Goal: Task Accomplishment & Management: Complete application form

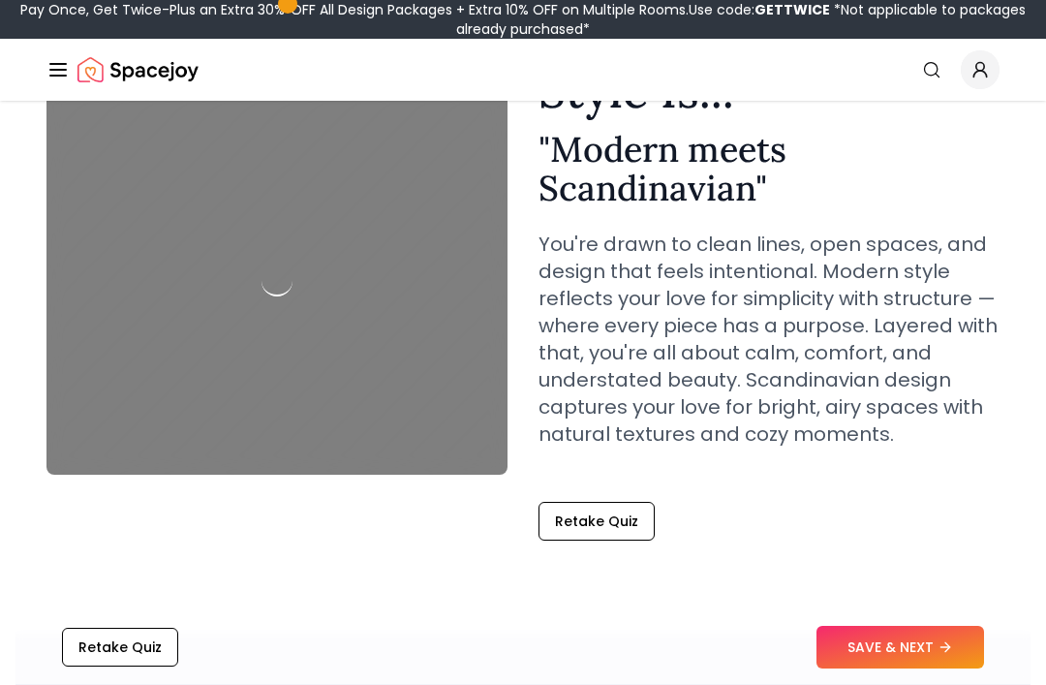
scroll to position [165, 0]
click at [946, 669] on button "SAVE & NEXT" at bounding box center [901, 648] width 168 height 43
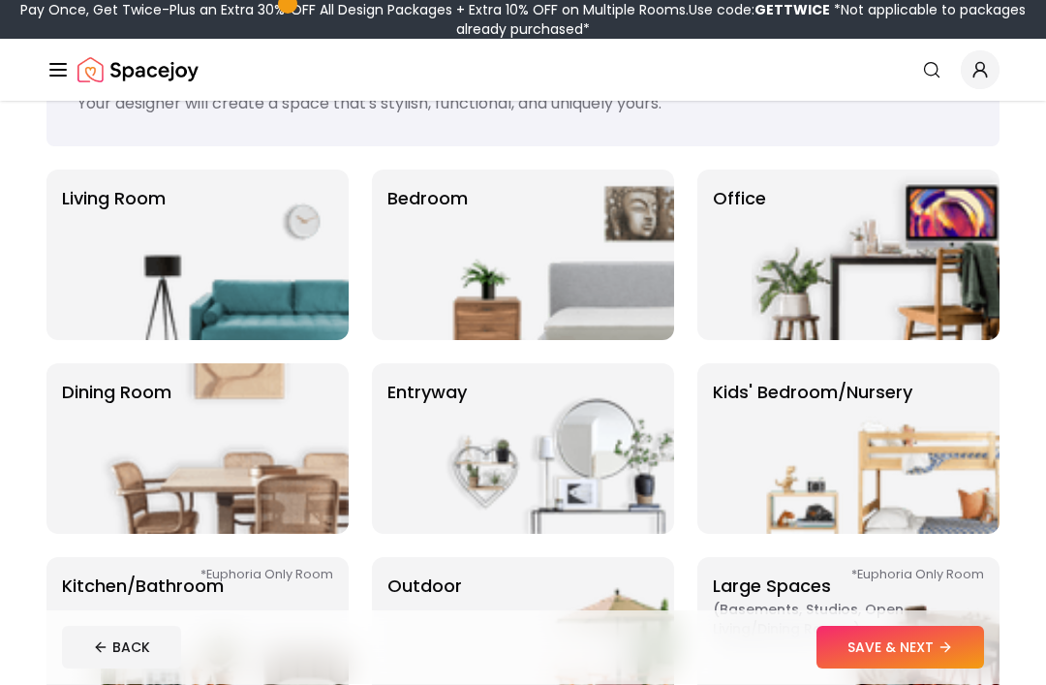
scroll to position [98, 0]
click at [432, 317] on img at bounding box center [550, 255] width 248 height 170
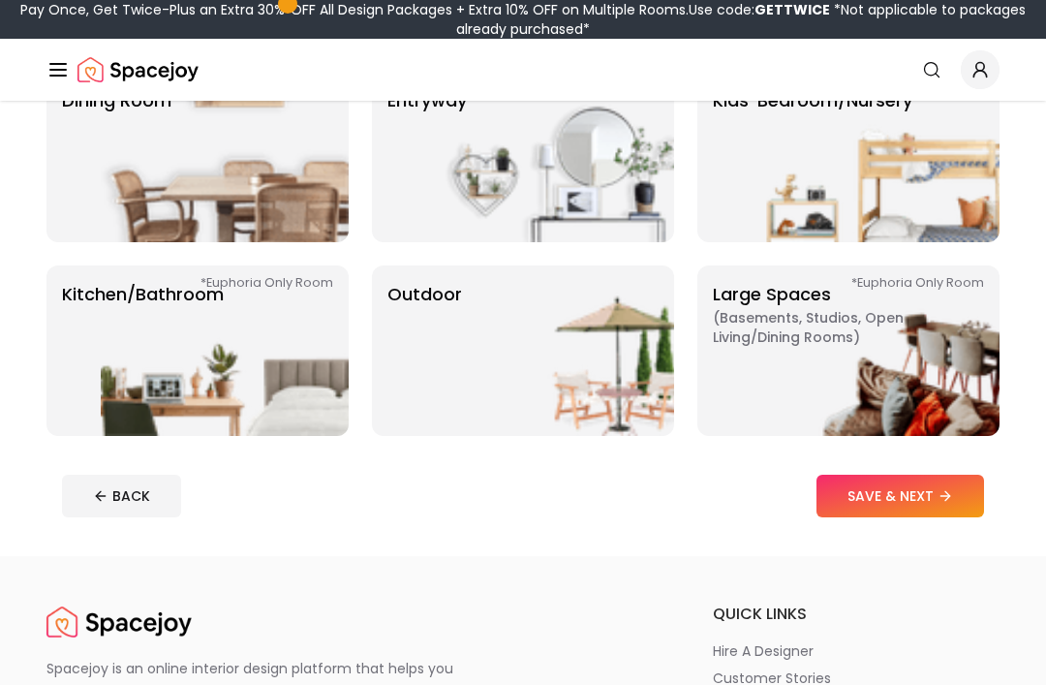
scroll to position [390, 0]
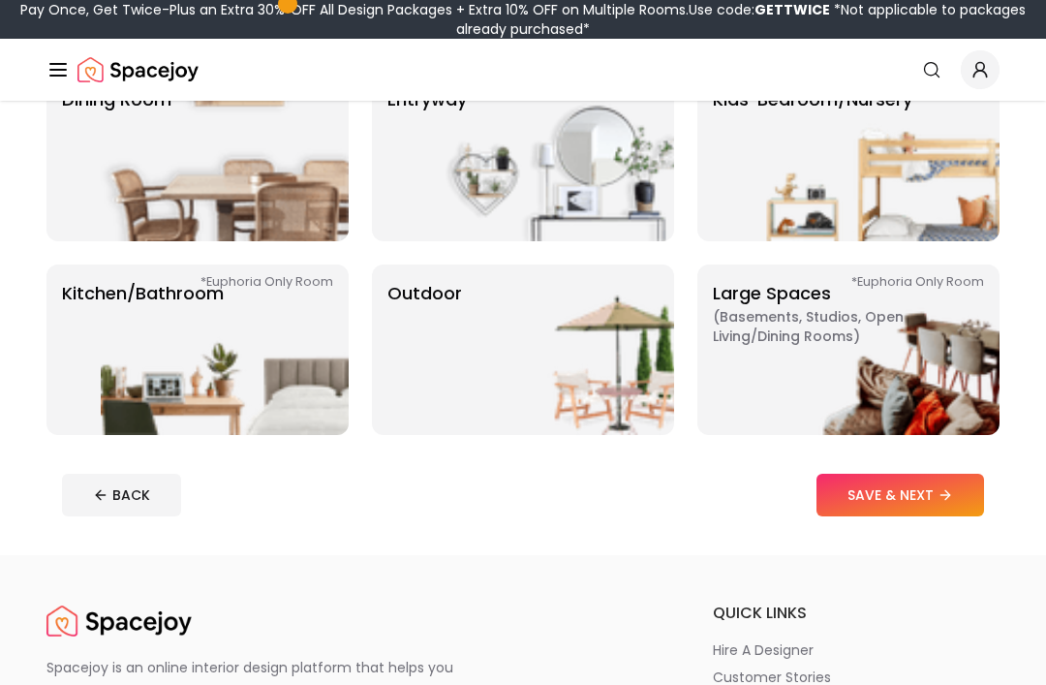
click at [926, 487] on button "SAVE & NEXT" at bounding box center [901, 495] width 168 height 43
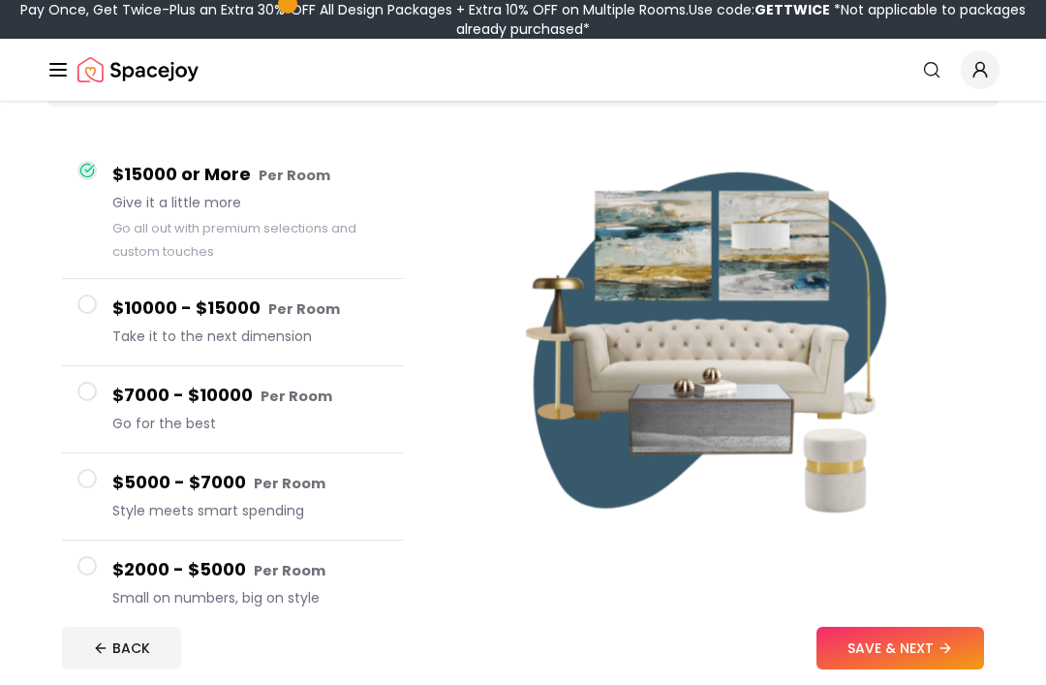
scroll to position [138, 0]
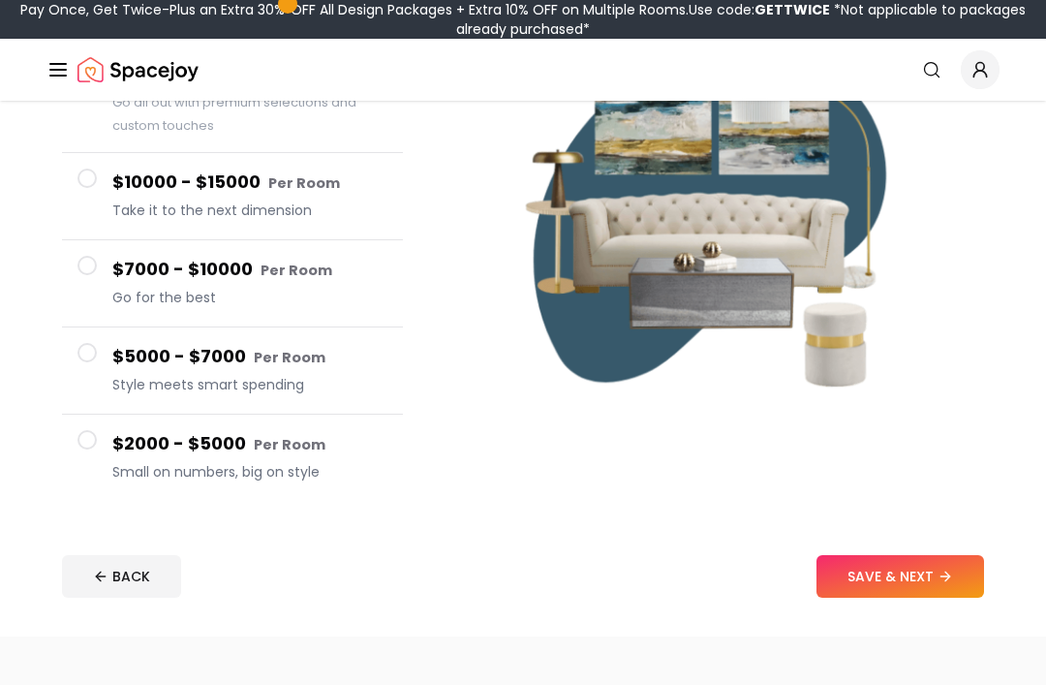
click at [84, 443] on span at bounding box center [86, 440] width 19 height 19
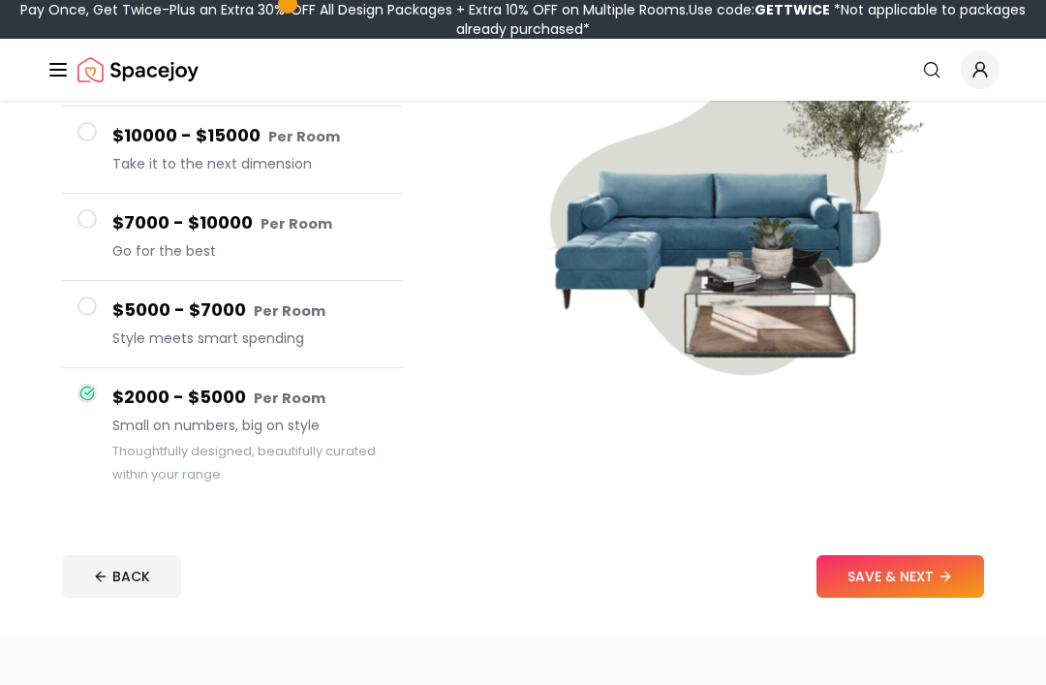
click at [115, 324] on h4 "$5000 - $7000 Per Room" at bounding box center [249, 310] width 275 height 28
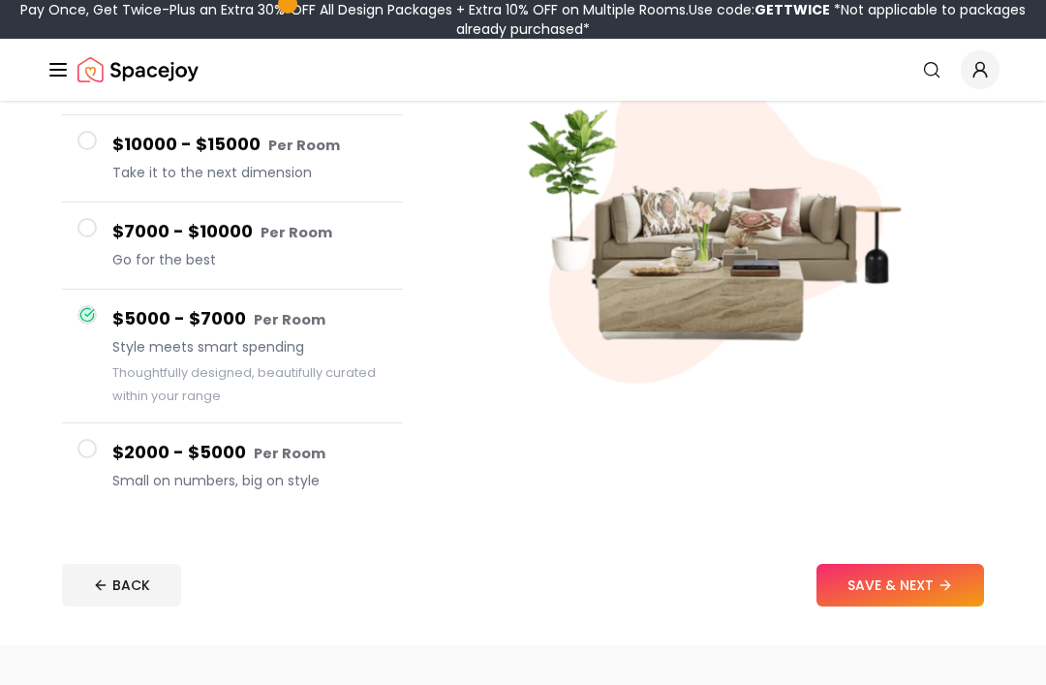
scroll to position [226, 0]
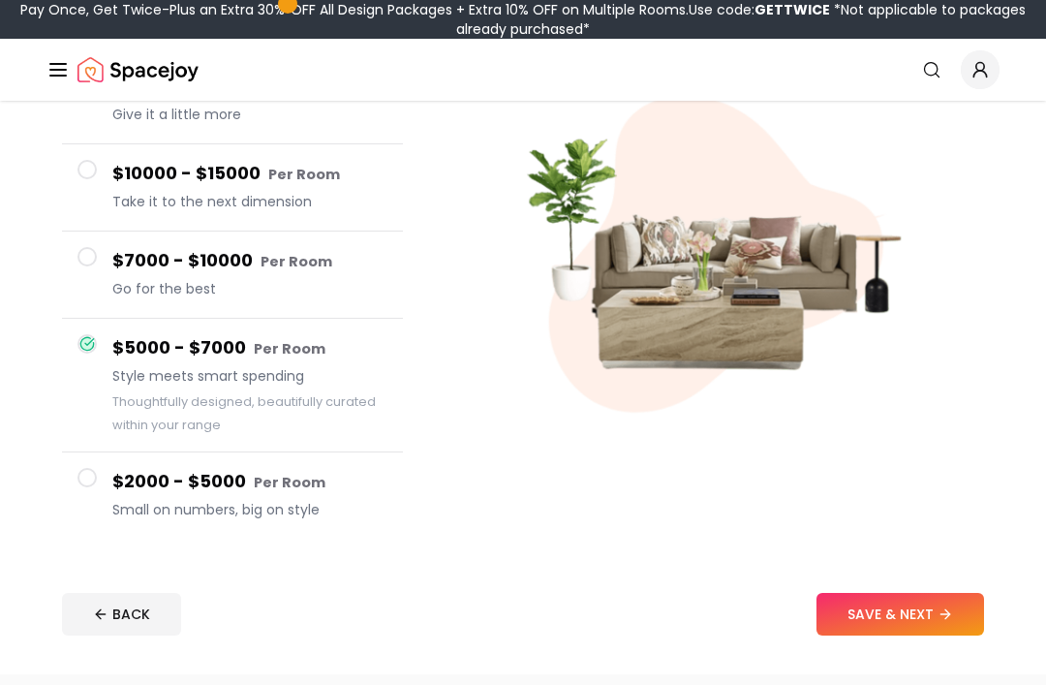
click at [80, 270] on button "$7000 - $10000 Per Room Go for the best" at bounding box center [232, 275] width 341 height 87
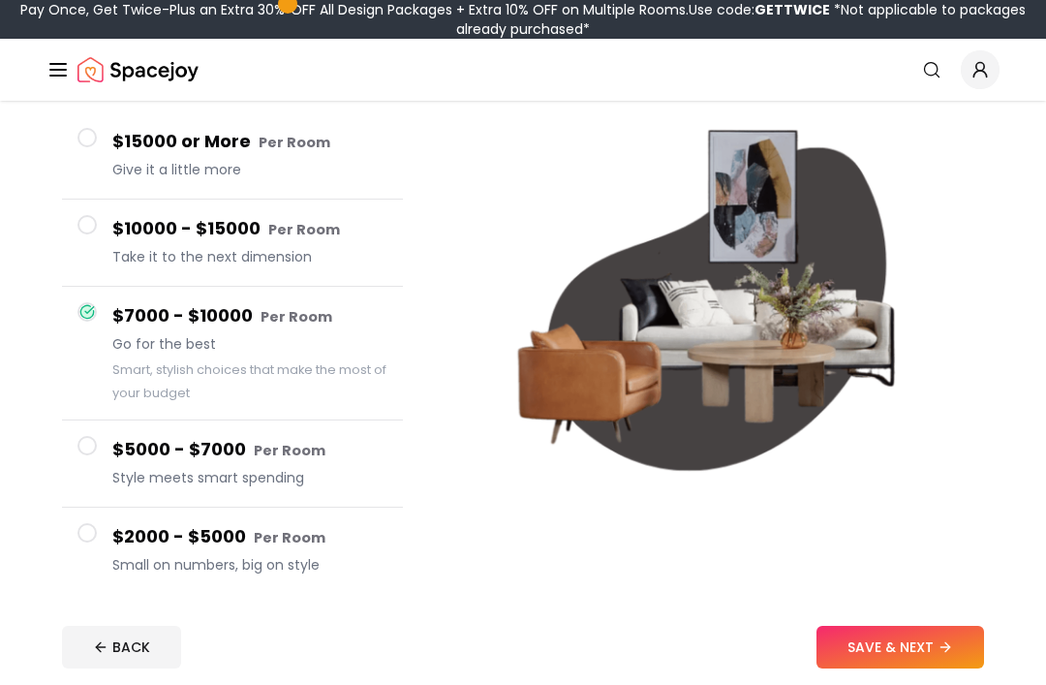
click at [100, 241] on button "$10000 - $15000 Per Room Take it to the next dimension" at bounding box center [232, 244] width 341 height 87
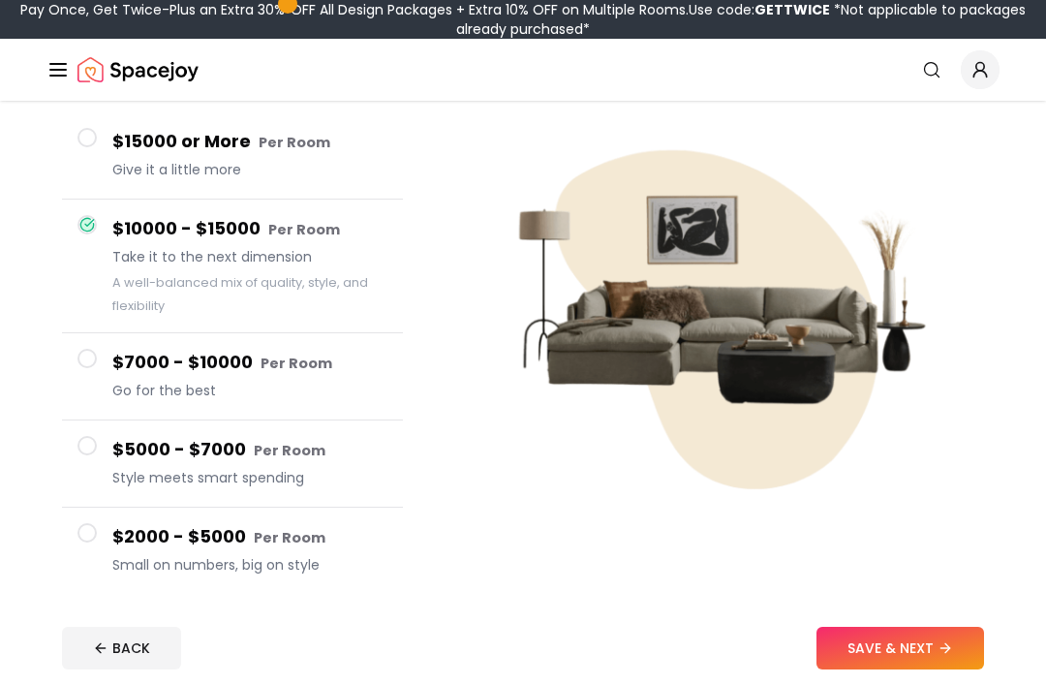
click at [97, 135] on button "$15000 or More Per Room Give it a little more" at bounding box center [232, 155] width 341 height 87
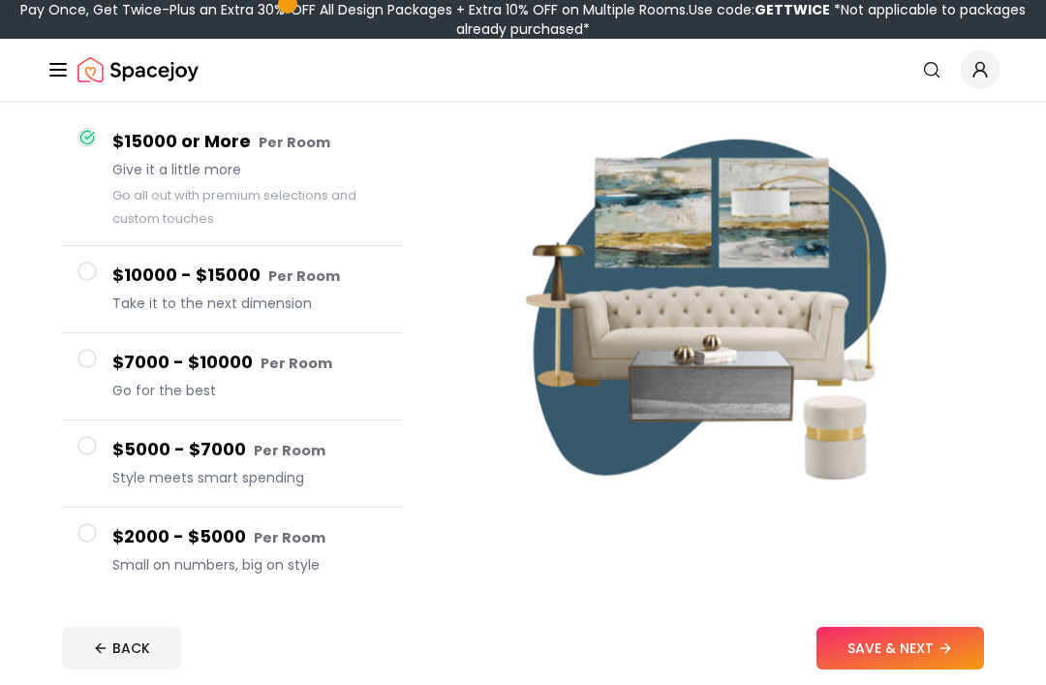
click at [105, 541] on button "$2000 - $5000 Per Room Small on numbers, big on style" at bounding box center [232, 551] width 341 height 86
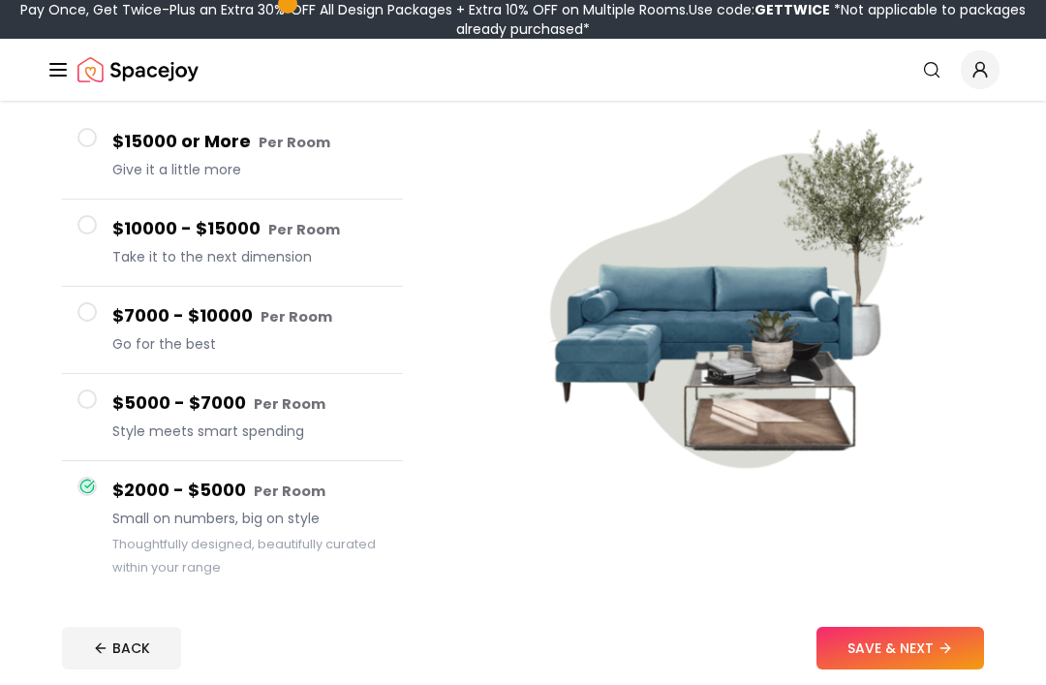
click at [890, 657] on button "SAVE & NEXT" at bounding box center [901, 648] width 168 height 43
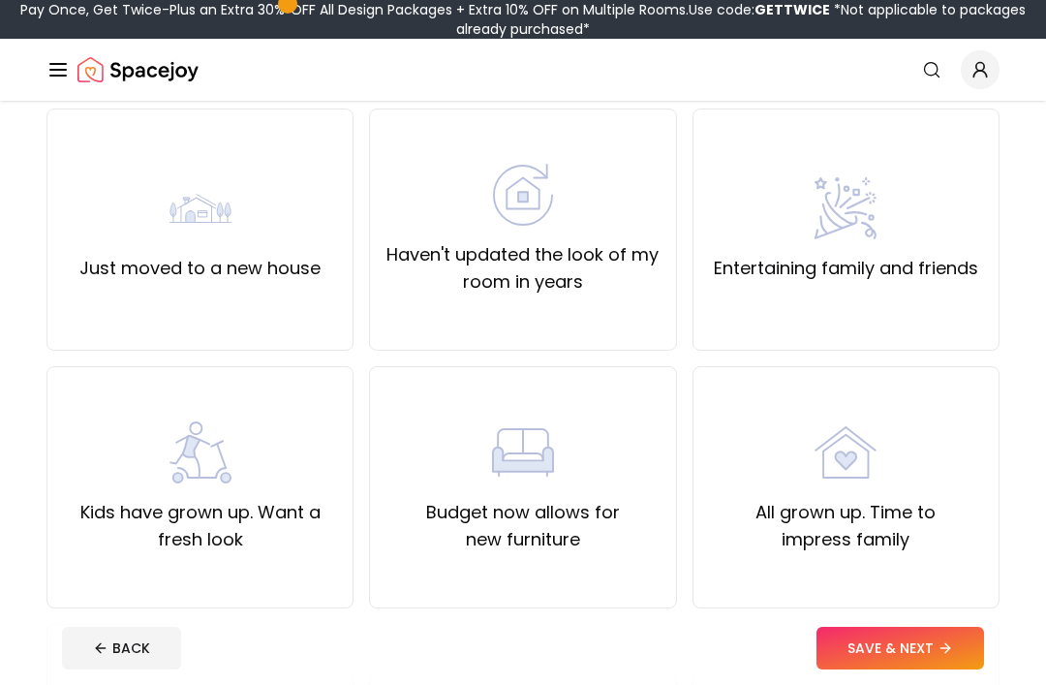
scroll to position [166, 0]
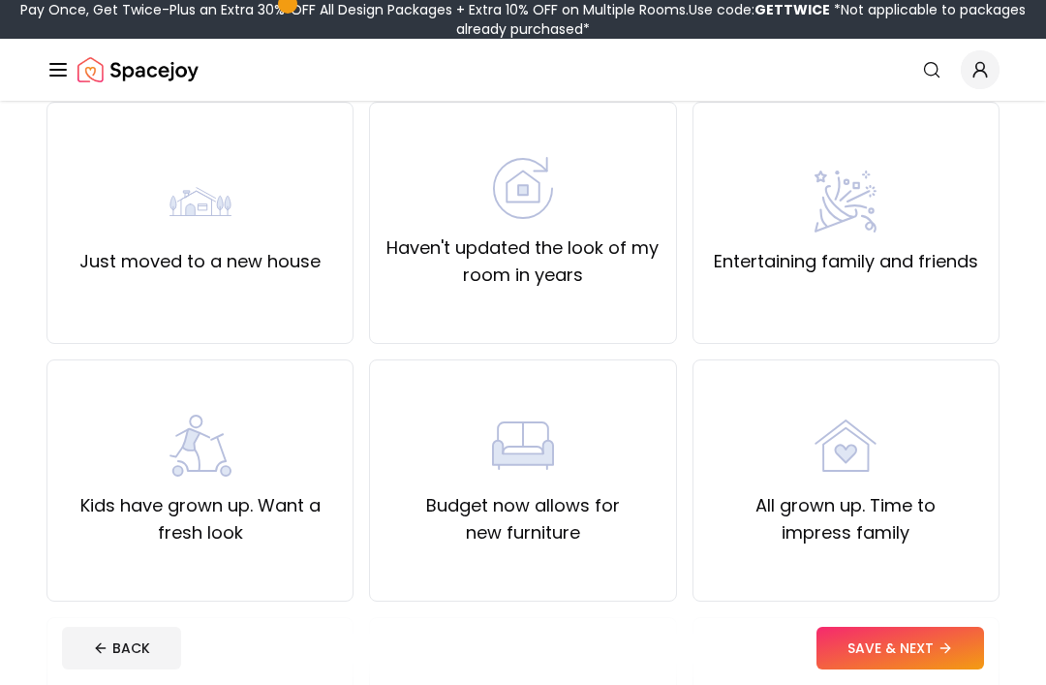
click at [464, 251] on label "Haven't updated the look of my room in years" at bounding box center [523, 261] width 274 height 54
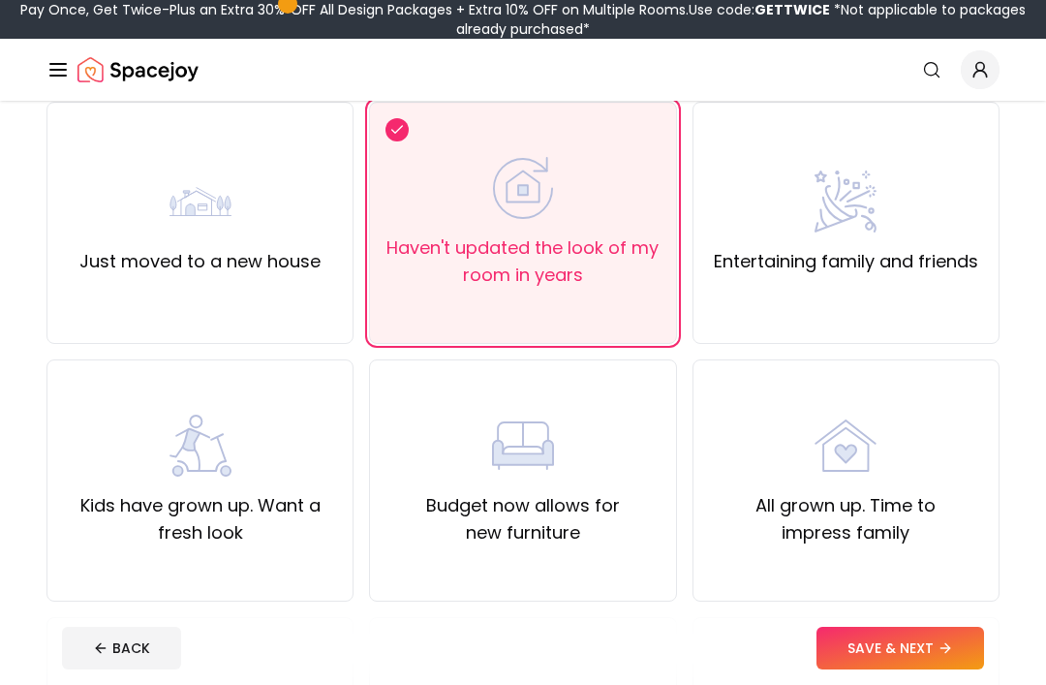
click at [182, 516] on label "Kids have grown up. Want a fresh look" at bounding box center [200, 519] width 274 height 54
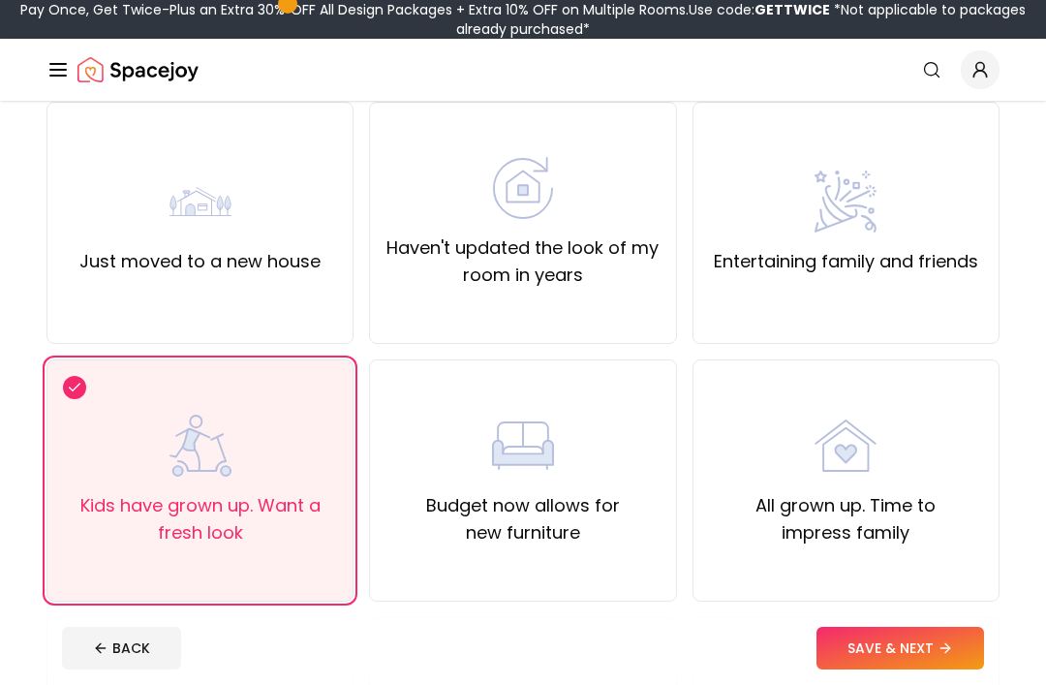
click at [925, 669] on button "SAVE & NEXT" at bounding box center [901, 648] width 168 height 43
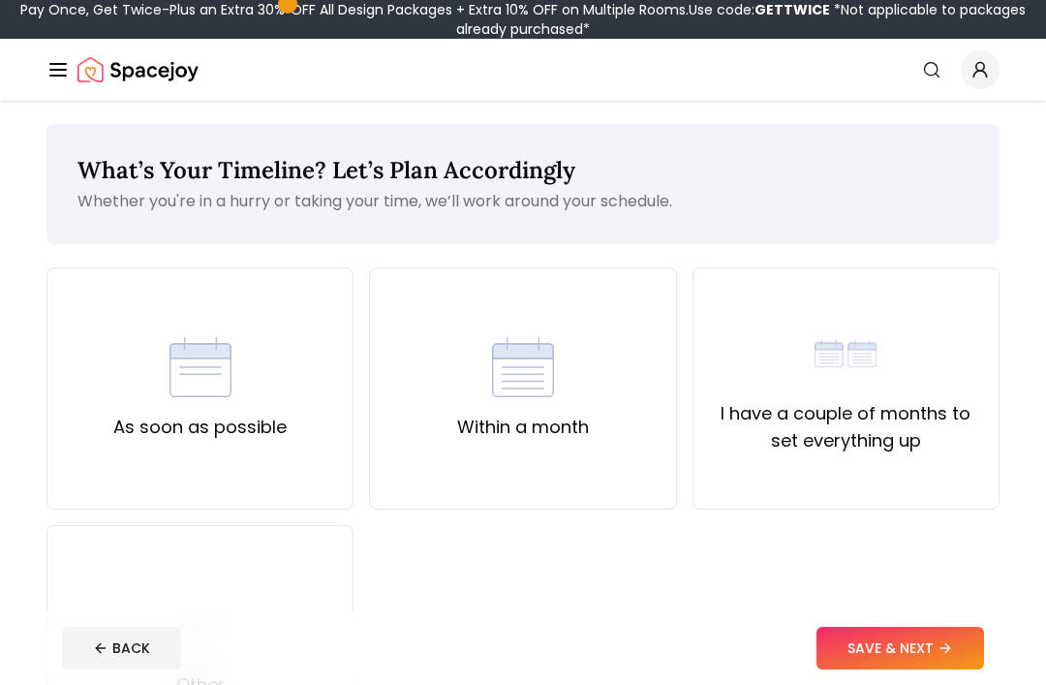
click at [134, 332] on div "As soon as possible" at bounding box center [199, 388] width 307 height 242
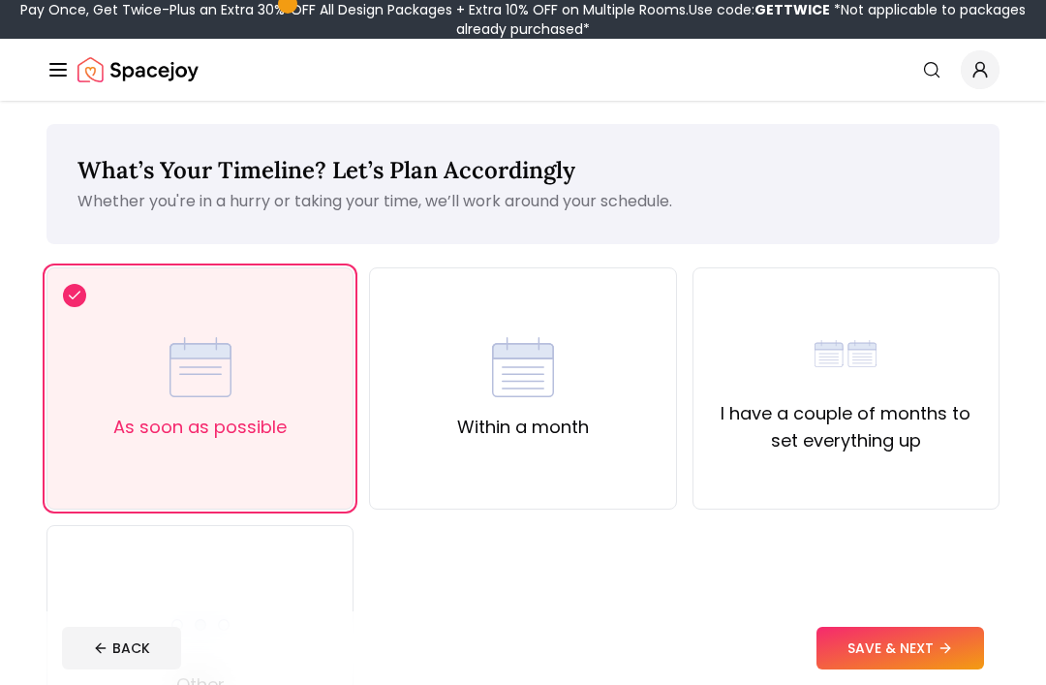
click at [943, 669] on button "SAVE & NEXT" at bounding box center [901, 648] width 168 height 43
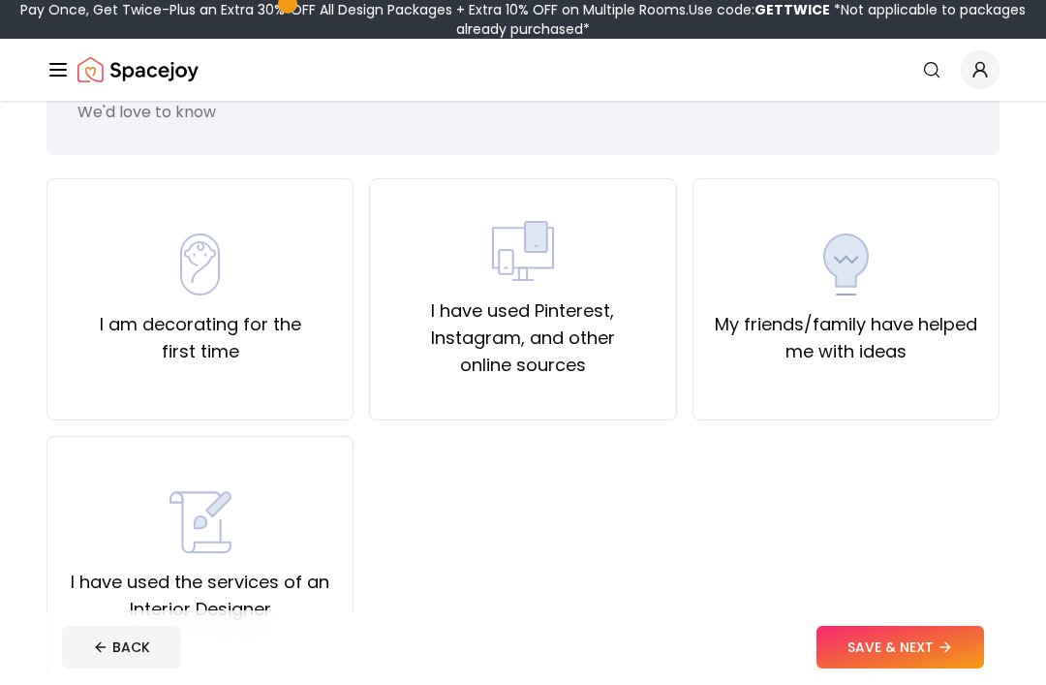
scroll to position [90, 0]
click at [956, 334] on label "My friends/family have helped me with ideas" at bounding box center [846, 337] width 274 height 54
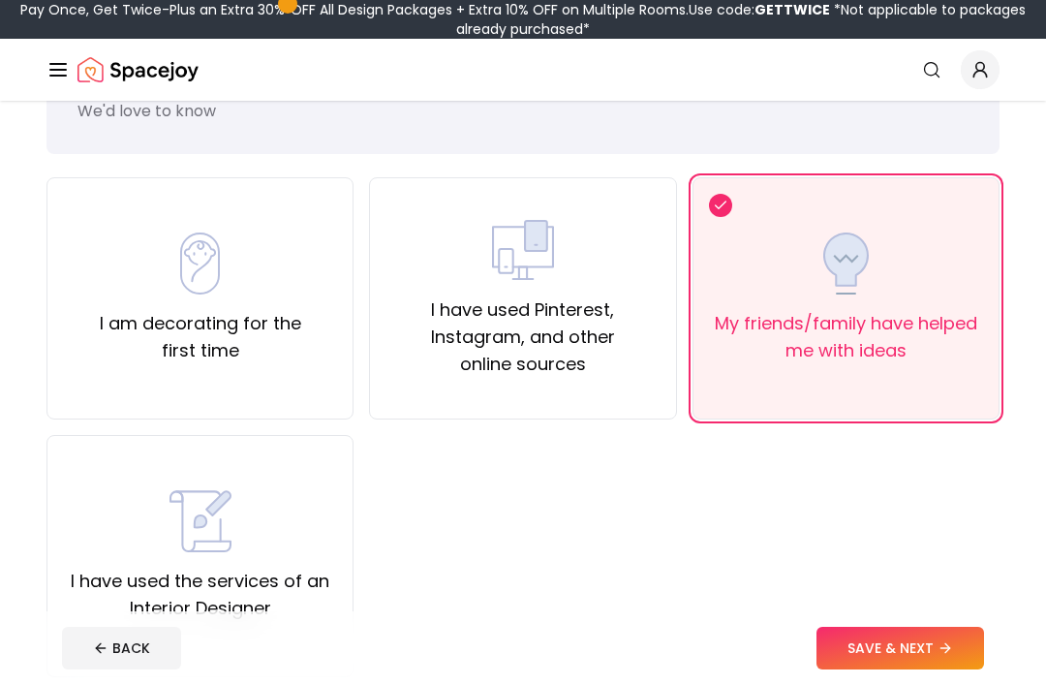
click at [956, 669] on button "SAVE & NEXT" at bounding box center [901, 648] width 168 height 43
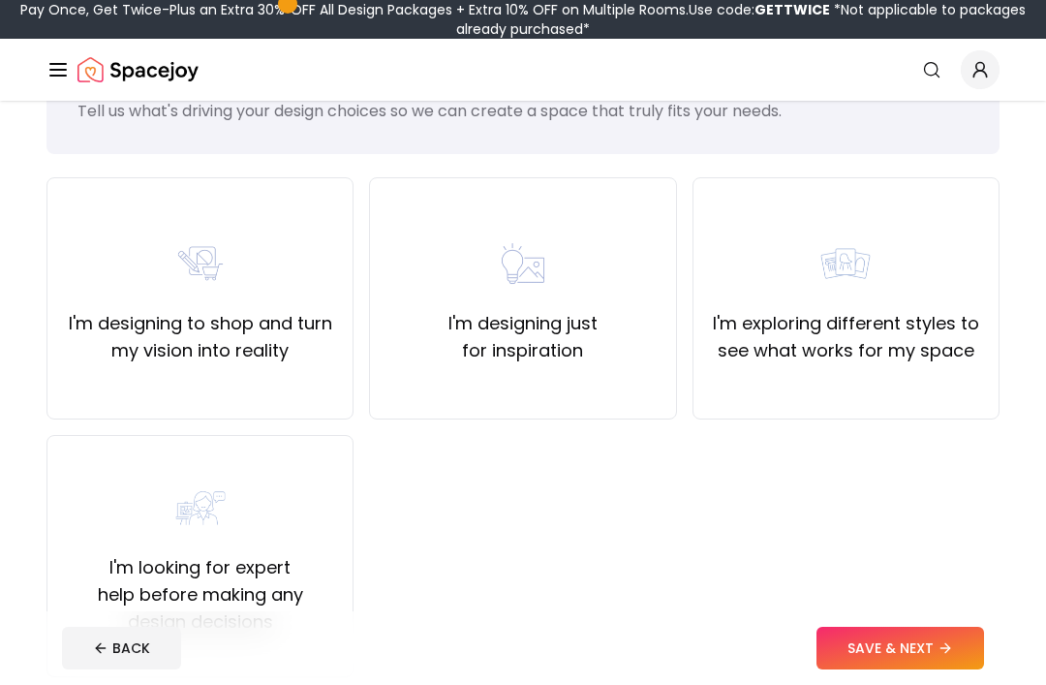
click at [100, 283] on div "I'm designing to shop and turn my vision into reality" at bounding box center [200, 298] width 274 height 132
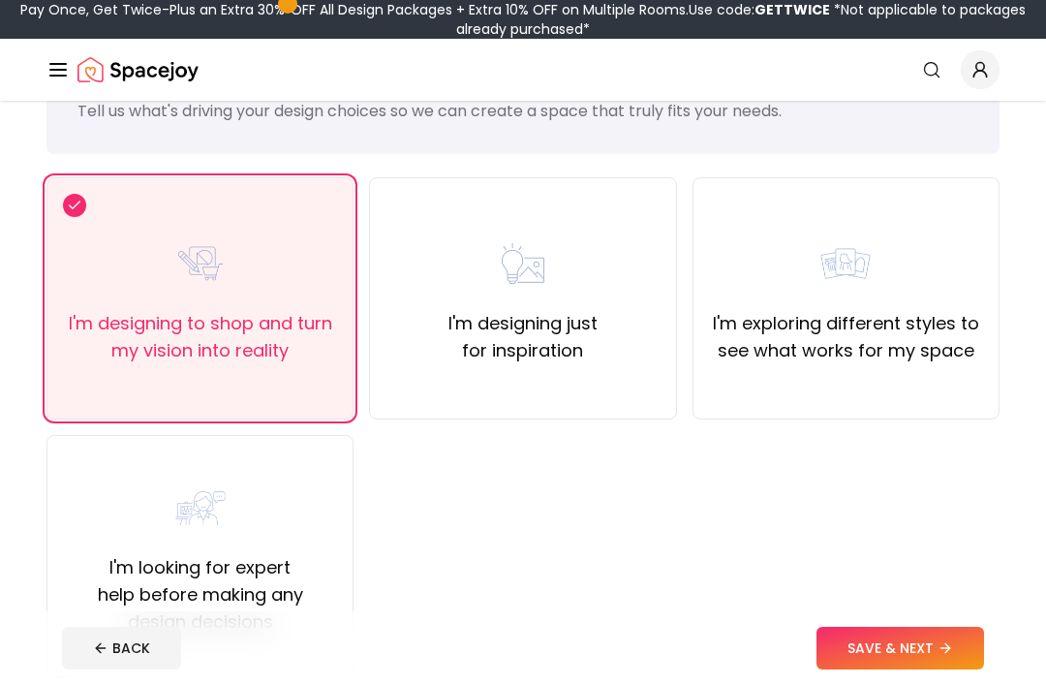
click at [942, 669] on button "SAVE & NEXT" at bounding box center [901, 648] width 168 height 43
